Goal: Information Seeking & Learning: Learn about a topic

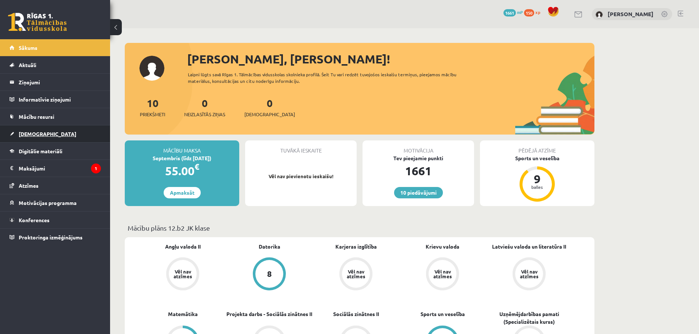
click at [39, 135] on span "[DEMOGRAPHIC_DATA]" at bounding box center [48, 134] width 58 height 7
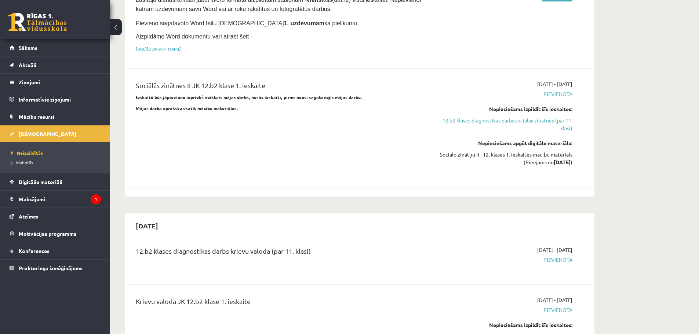
scroll to position [146, 0]
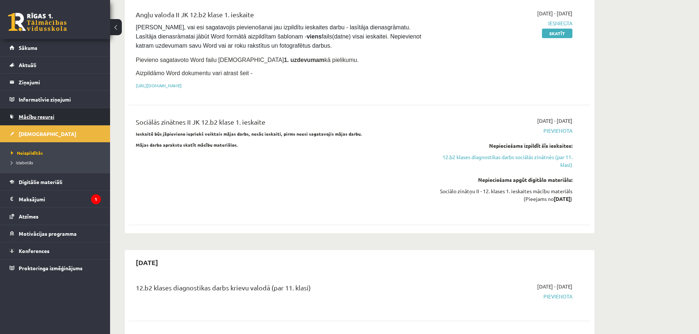
click at [39, 115] on span "Mācību resursi" at bounding box center [37, 116] width 36 height 7
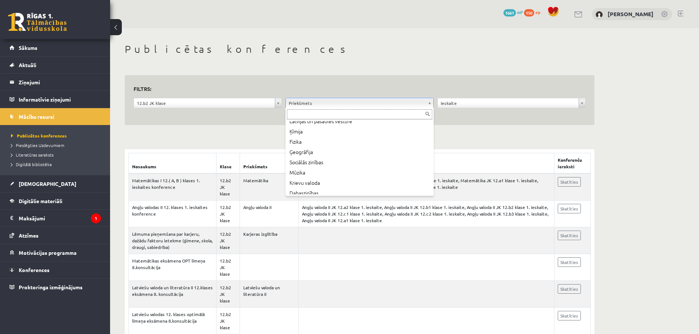
scroll to position [83, 0]
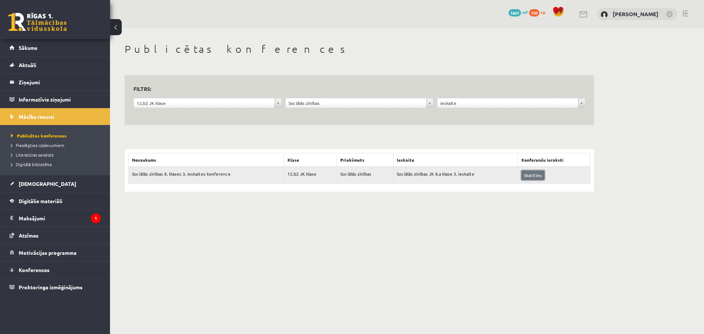
click at [529, 173] on link "Skatīties" at bounding box center [532, 176] width 23 height 10
click at [52, 205] on link "Digitālie materiāli" at bounding box center [55, 201] width 91 height 17
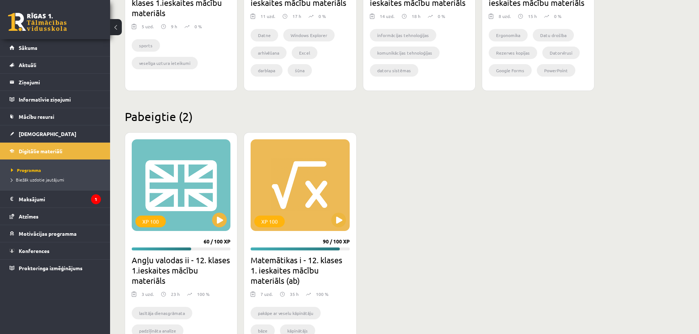
scroll to position [580, 0]
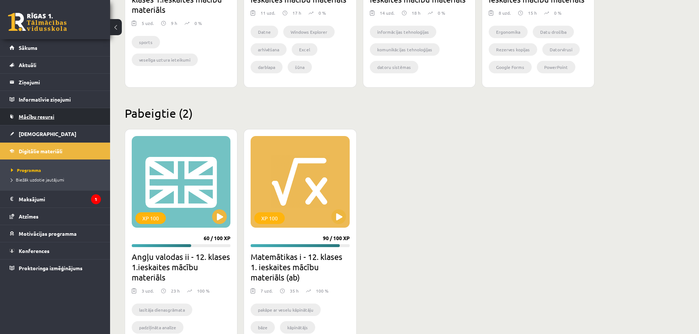
click at [30, 114] on span "Mācību resursi" at bounding box center [37, 116] width 36 height 7
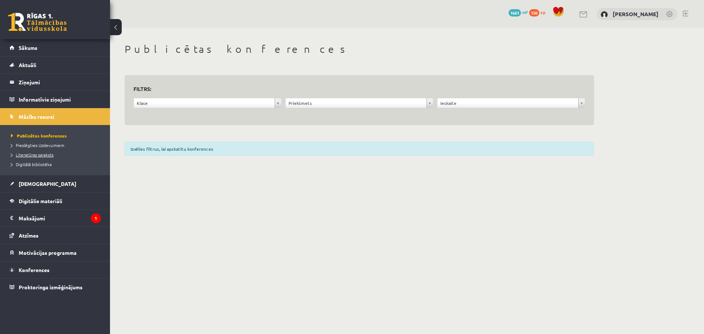
click at [42, 155] on span "Literatūras saraksts" at bounding box center [32, 155] width 43 height 6
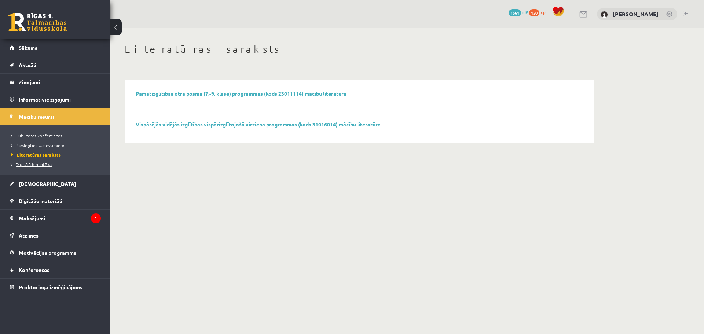
click at [41, 164] on span "Digitālā bibliotēka" at bounding box center [31, 164] width 41 height 6
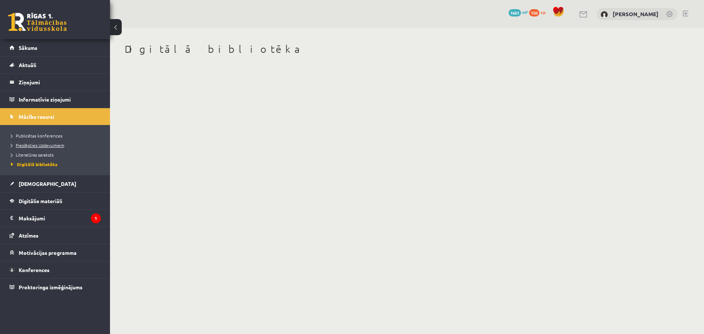
click at [43, 145] on span "Pieslēgties Uzdevumiem" at bounding box center [37, 145] width 53 height 6
click at [50, 133] on span "Publicētas konferences" at bounding box center [36, 136] width 51 height 6
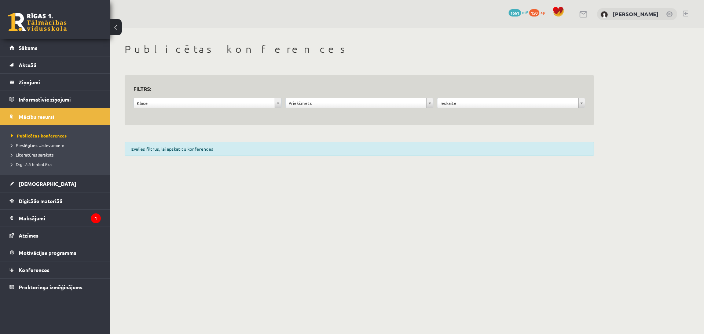
click at [685, 14] on link at bounding box center [686, 14] width 6 height 6
